Goal: Find specific page/section: Find specific page/section

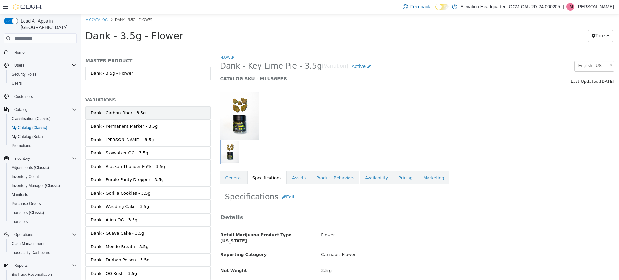
click at [168, 113] on link "Dank - Carbon Fiber - 3.5g" at bounding box center [147, 113] width 125 height 14
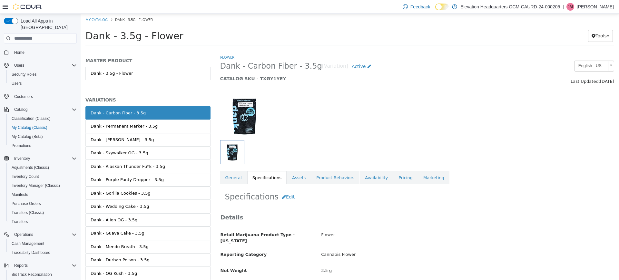
click at [173, 77] on link "Dank - 3.5g - Flower" at bounding box center [147, 74] width 125 height 14
